Goal: Information Seeking & Learning: Learn about a topic

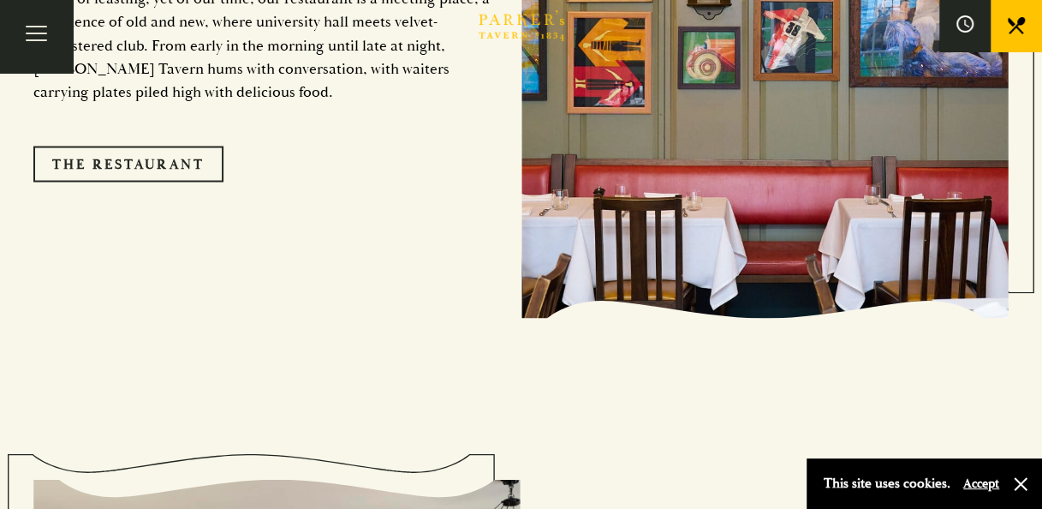
scroll to position [1526, 0]
click at [27, 29] on button "Toggle navigation" at bounding box center [36, 36] width 73 height 73
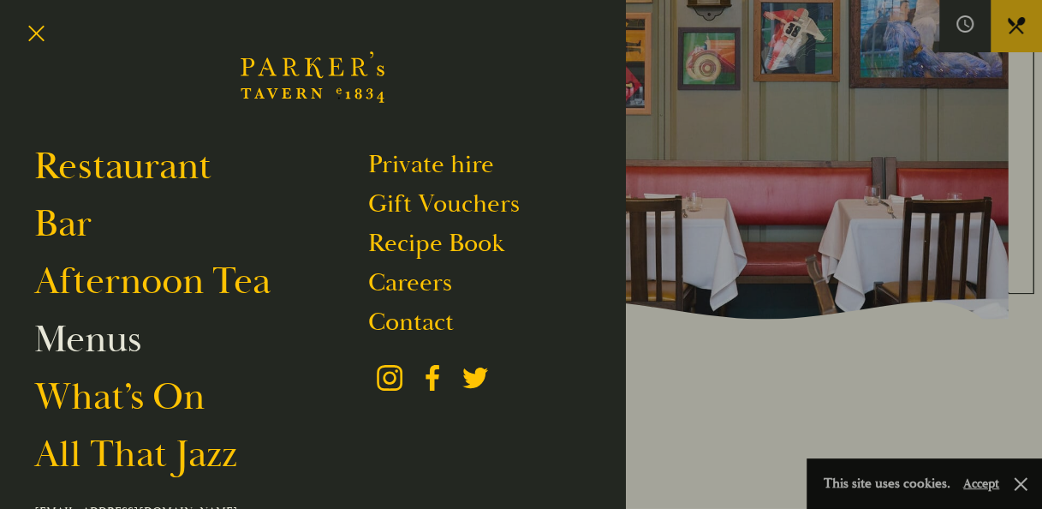
click at [106, 341] on link "Menus" at bounding box center [87, 339] width 107 height 48
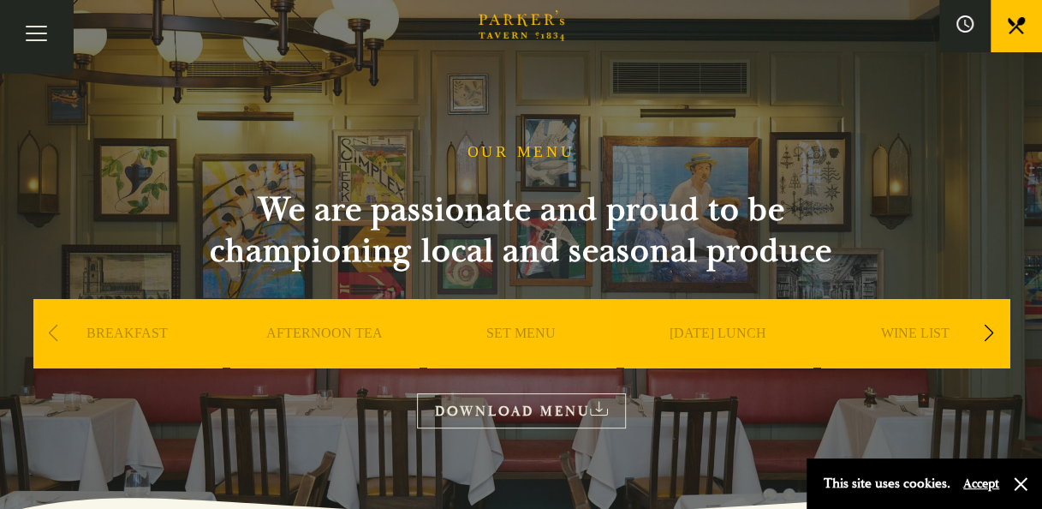
click at [500, 344] on link "SET MENU" at bounding box center [520, 359] width 69 height 69
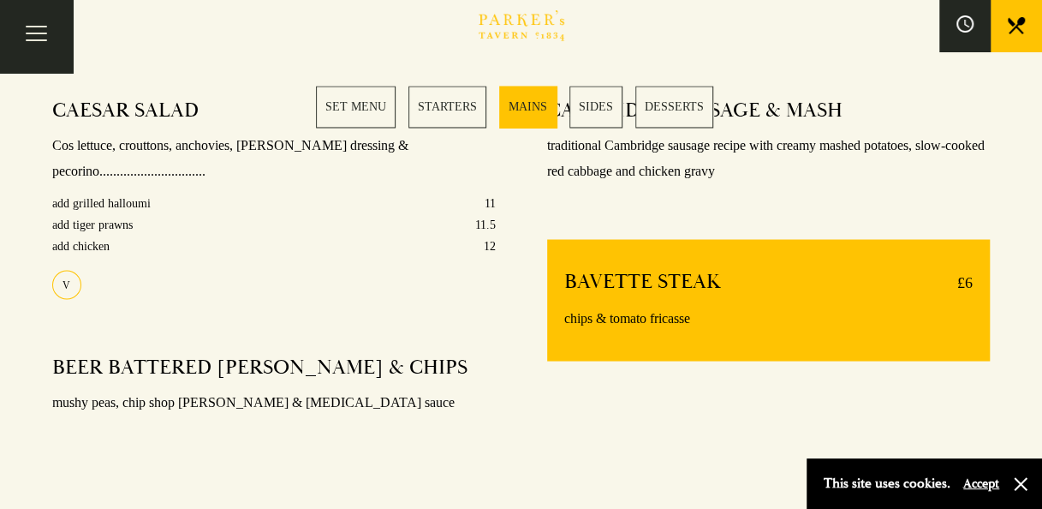
scroll to position [1264, 0]
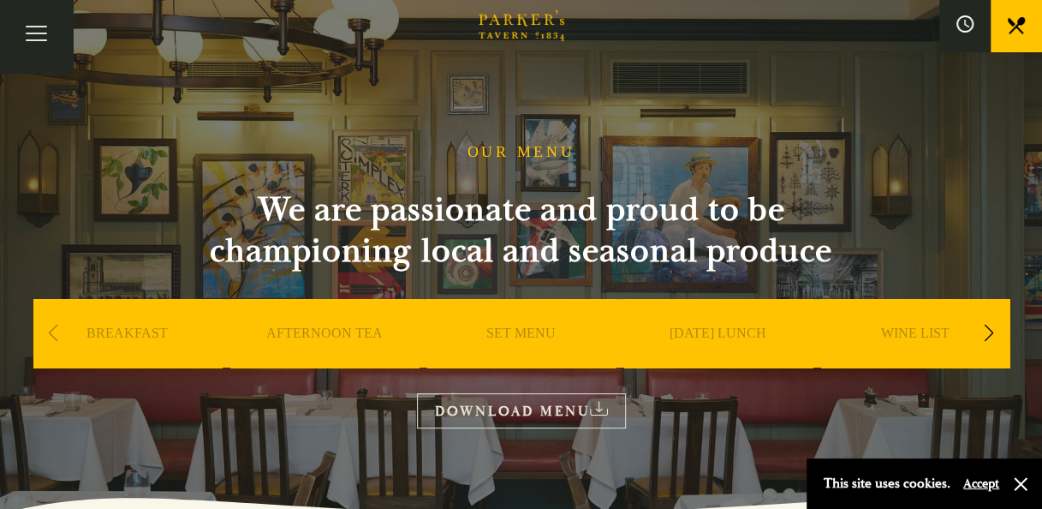
click at [528, 320] on div "SET MENU" at bounding box center [521, 359] width 188 height 120
click at [529, 325] on div "SET MENU" at bounding box center [521, 359] width 188 height 120
click at [529, 332] on link "SET MENU" at bounding box center [520, 359] width 69 height 69
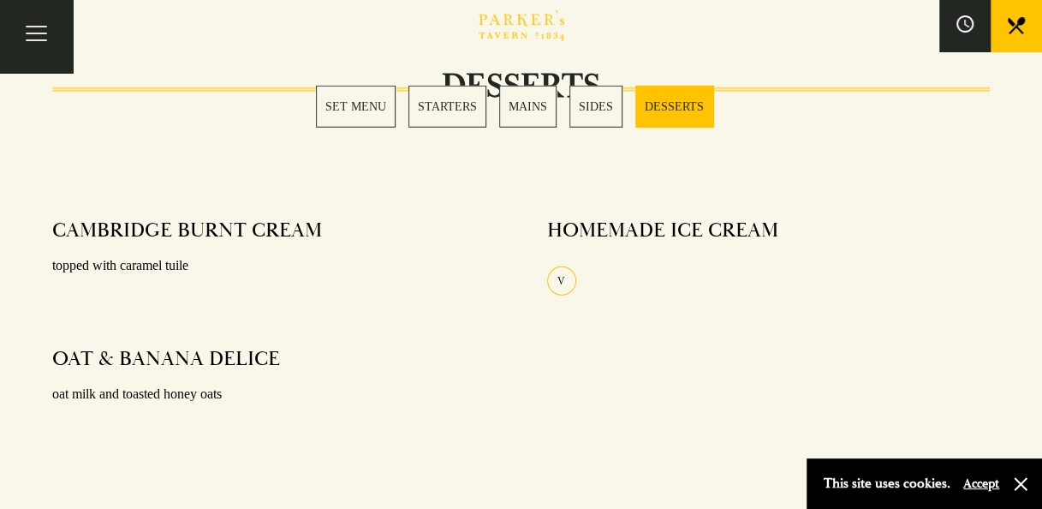
scroll to position [2216, 0]
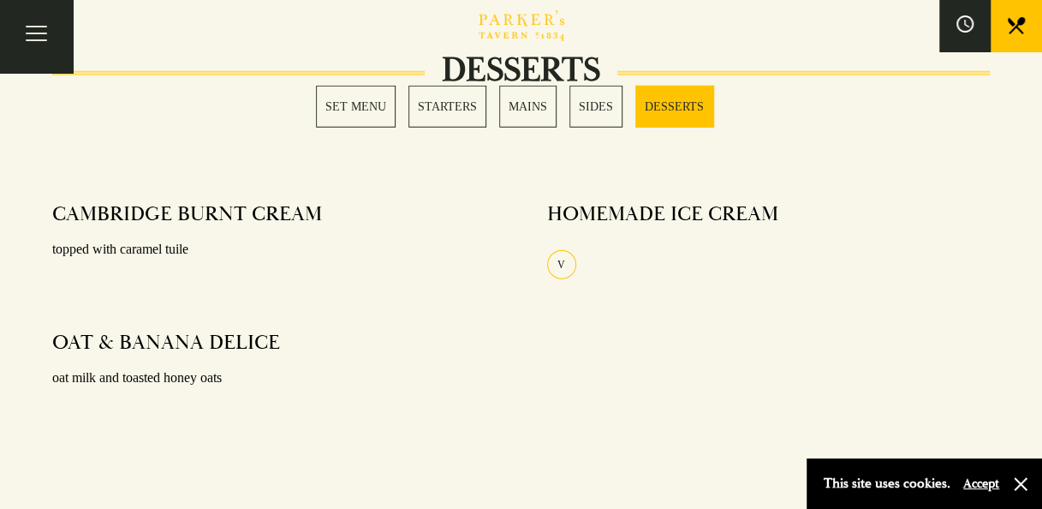
click at [537, 100] on link "MAINS" at bounding box center [527, 107] width 57 height 42
